Goal: Transaction & Acquisition: Purchase product/service

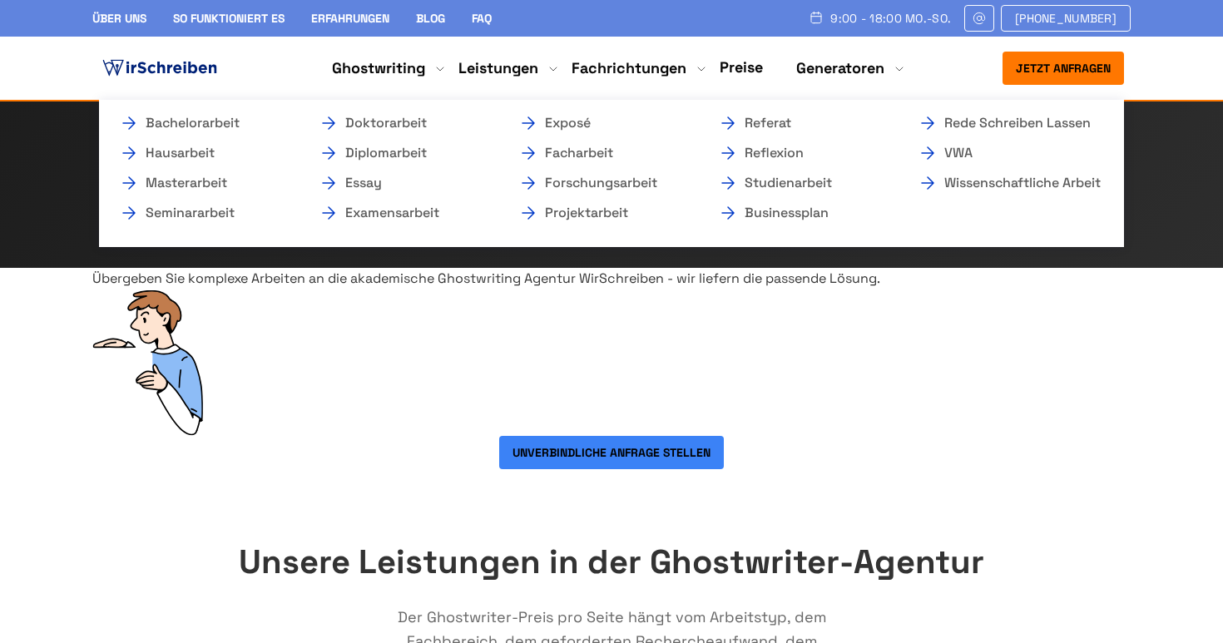
scroll to position [632, 0]
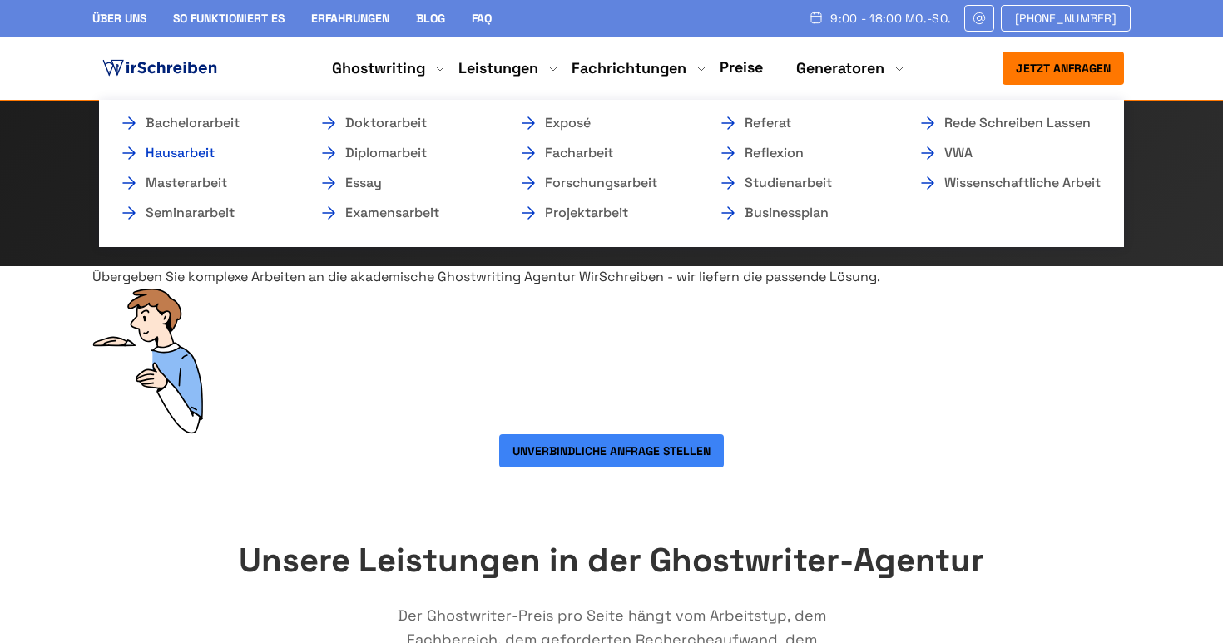
click at [219, 151] on link "Hausarbeit" at bounding box center [202, 153] width 166 height 20
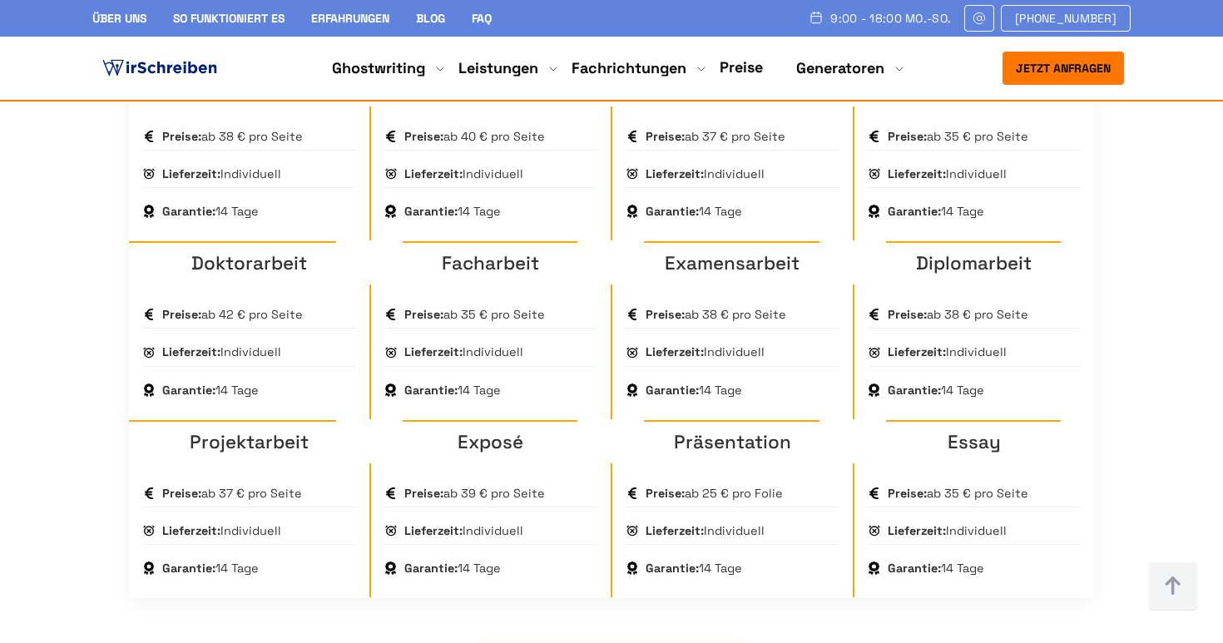
scroll to position [1260, 0]
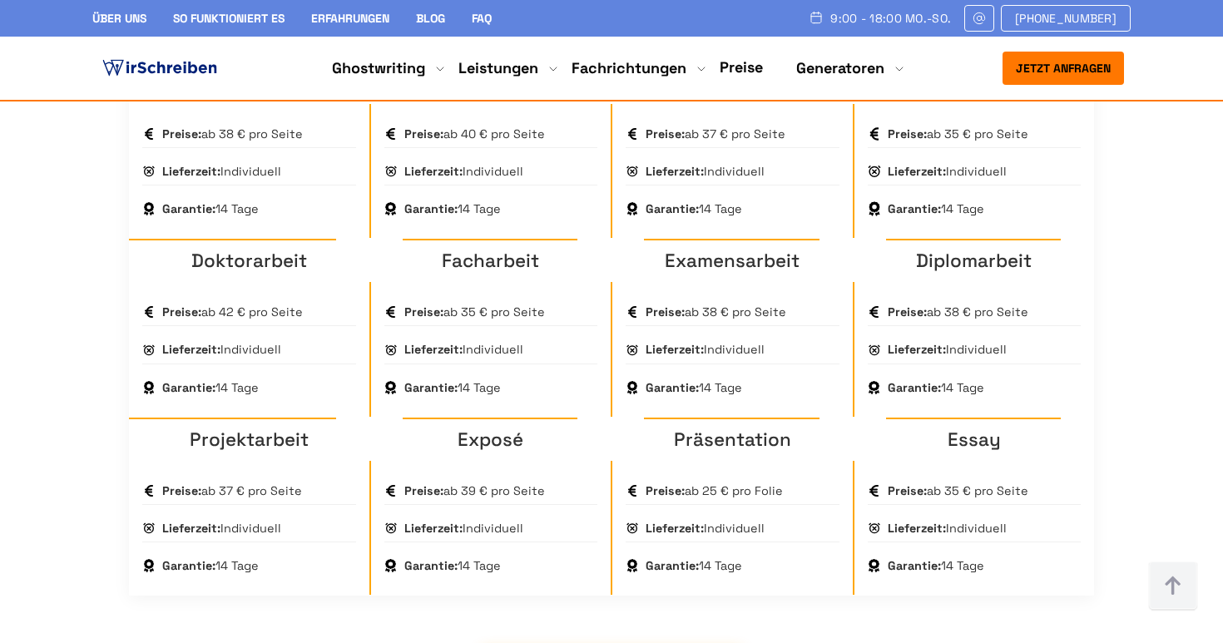
click at [947, 95] on link "Hausarbeit" at bounding box center [973, 83] width 99 height 24
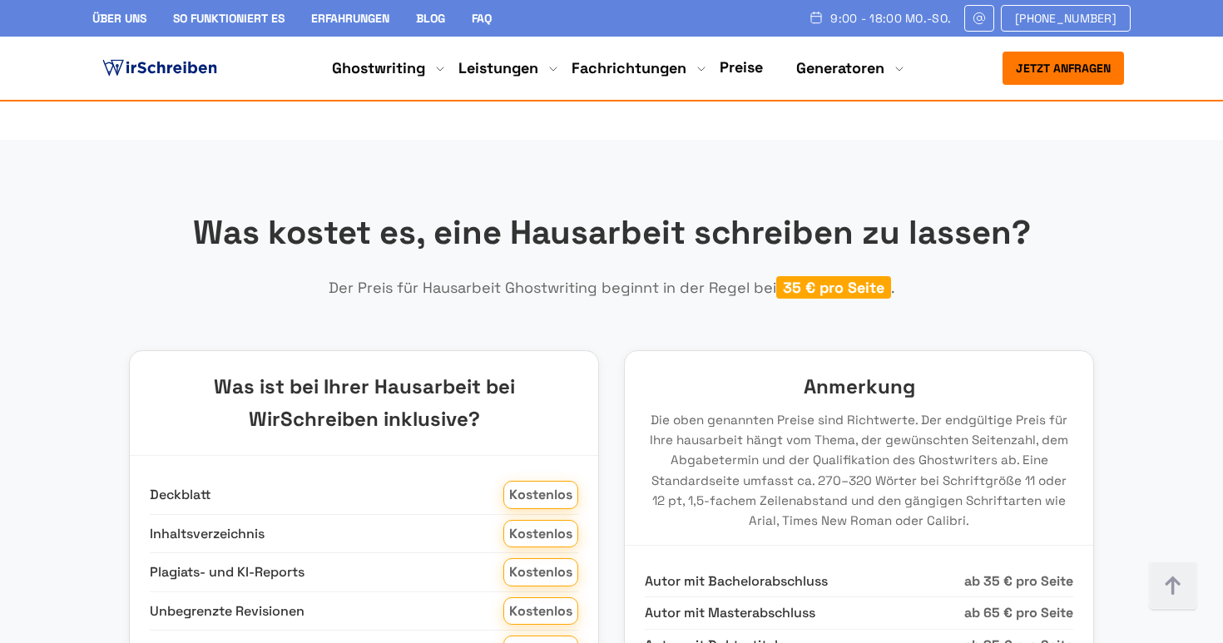
scroll to position [1919, 0]
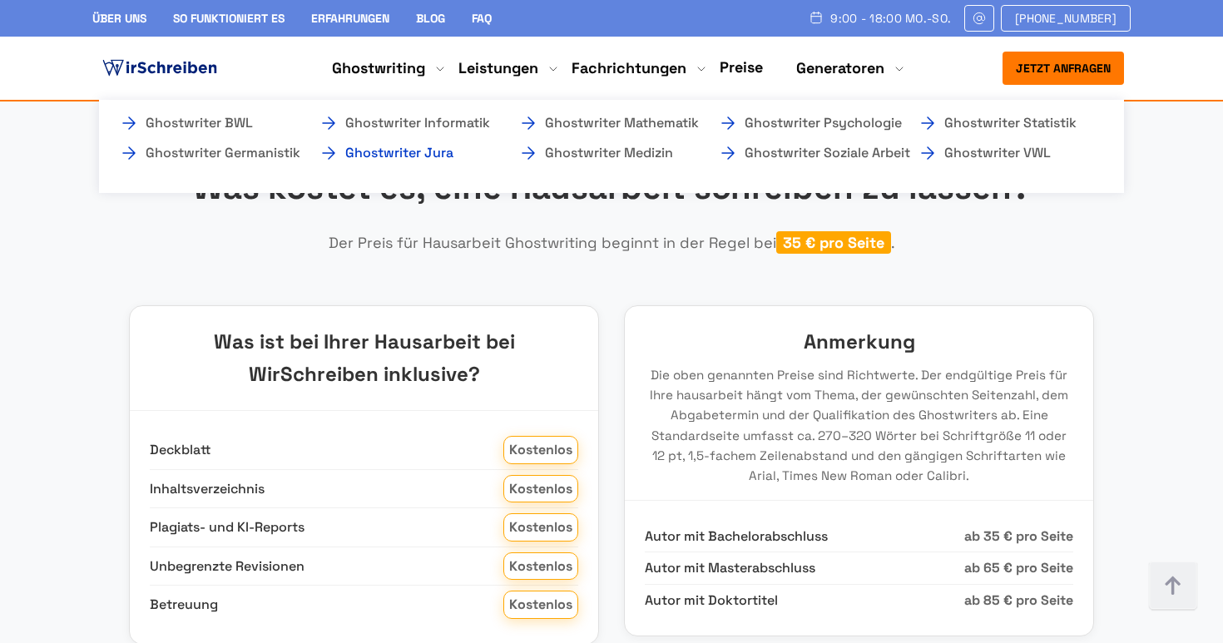
click at [395, 157] on link "Ghostwriter Jura" at bounding box center [402, 153] width 166 height 20
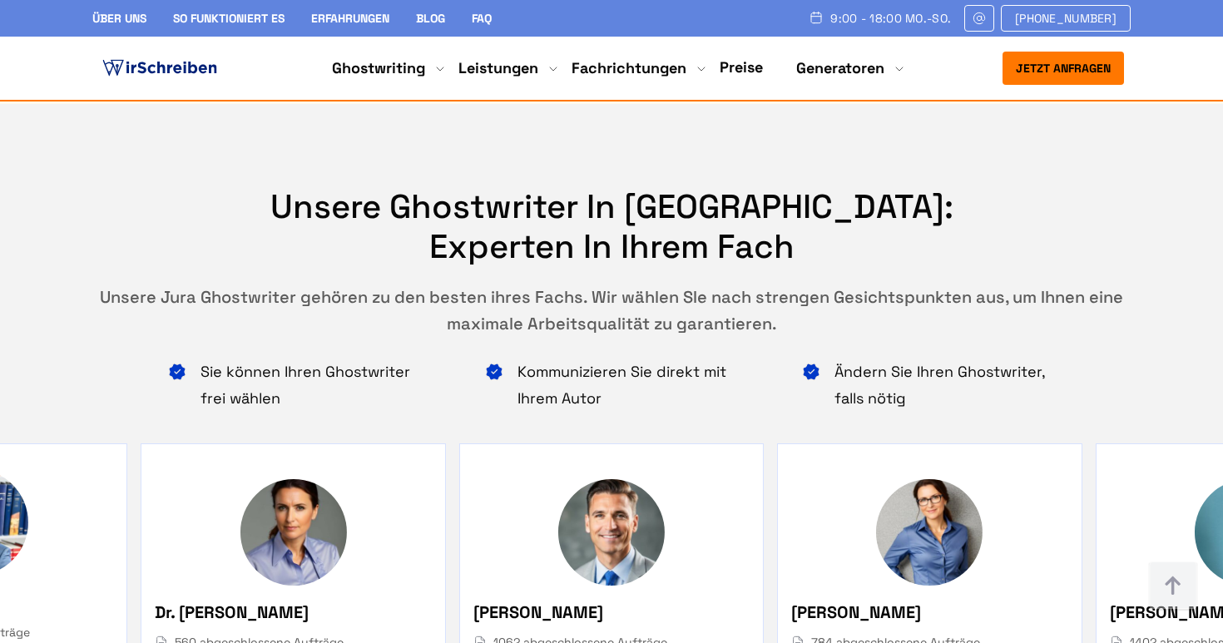
scroll to position [6420, 0]
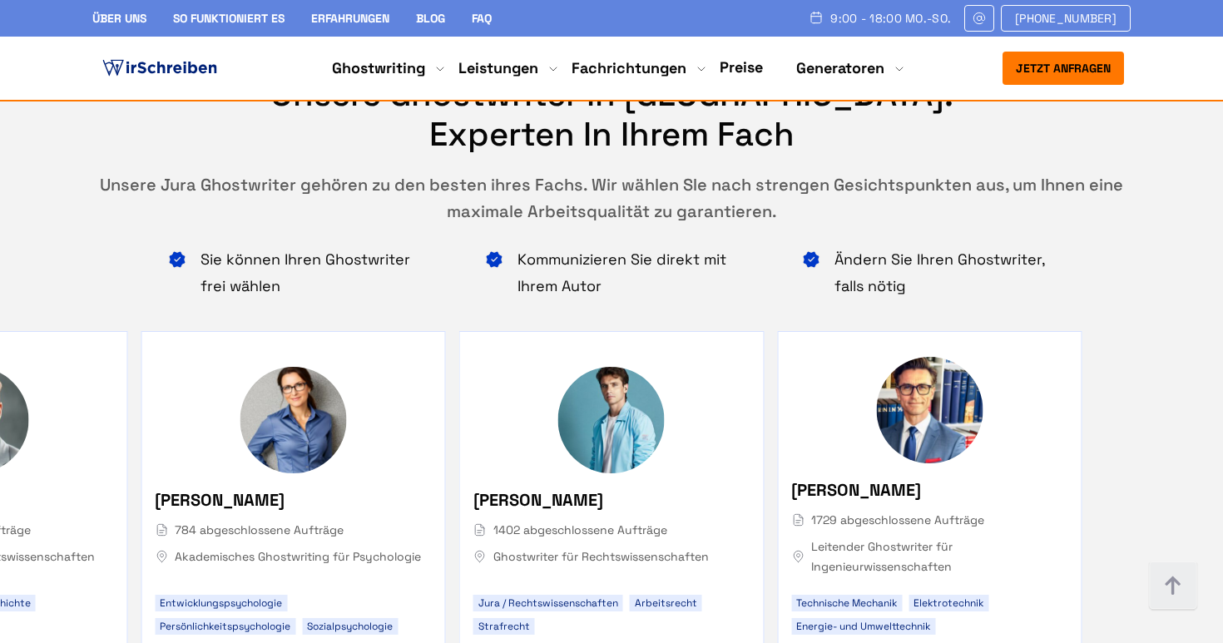
click at [644, 367] on img "3 / 5" at bounding box center [611, 420] width 106 height 106
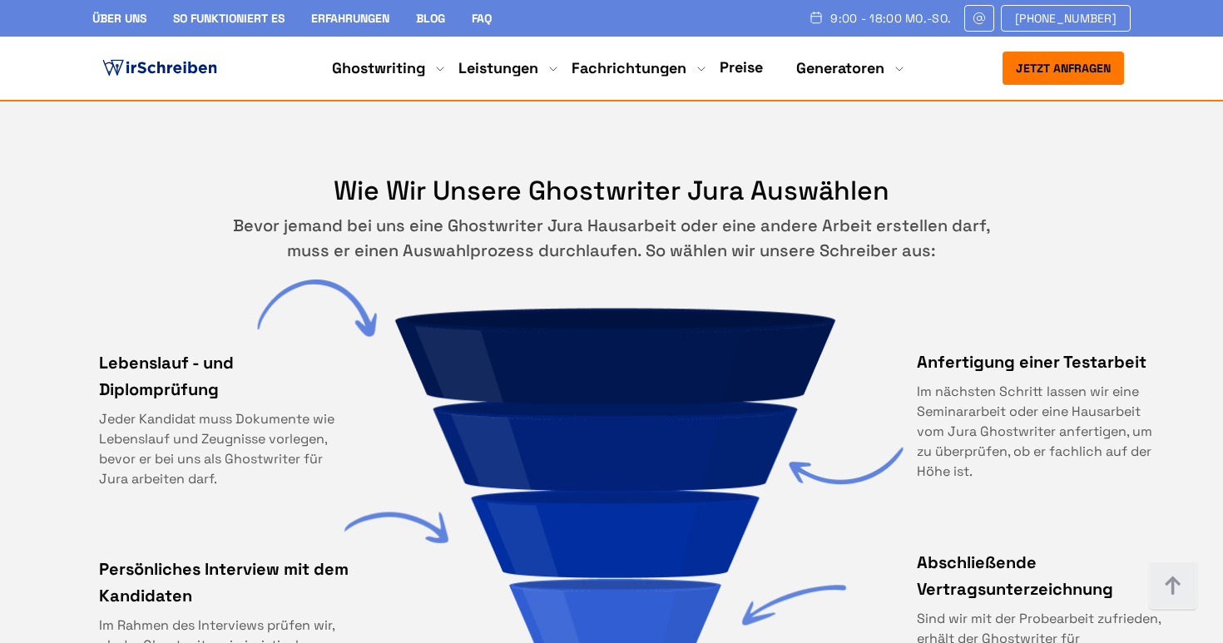
scroll to position [7094, 0]
